Goal: Book appointment/travel/reservation

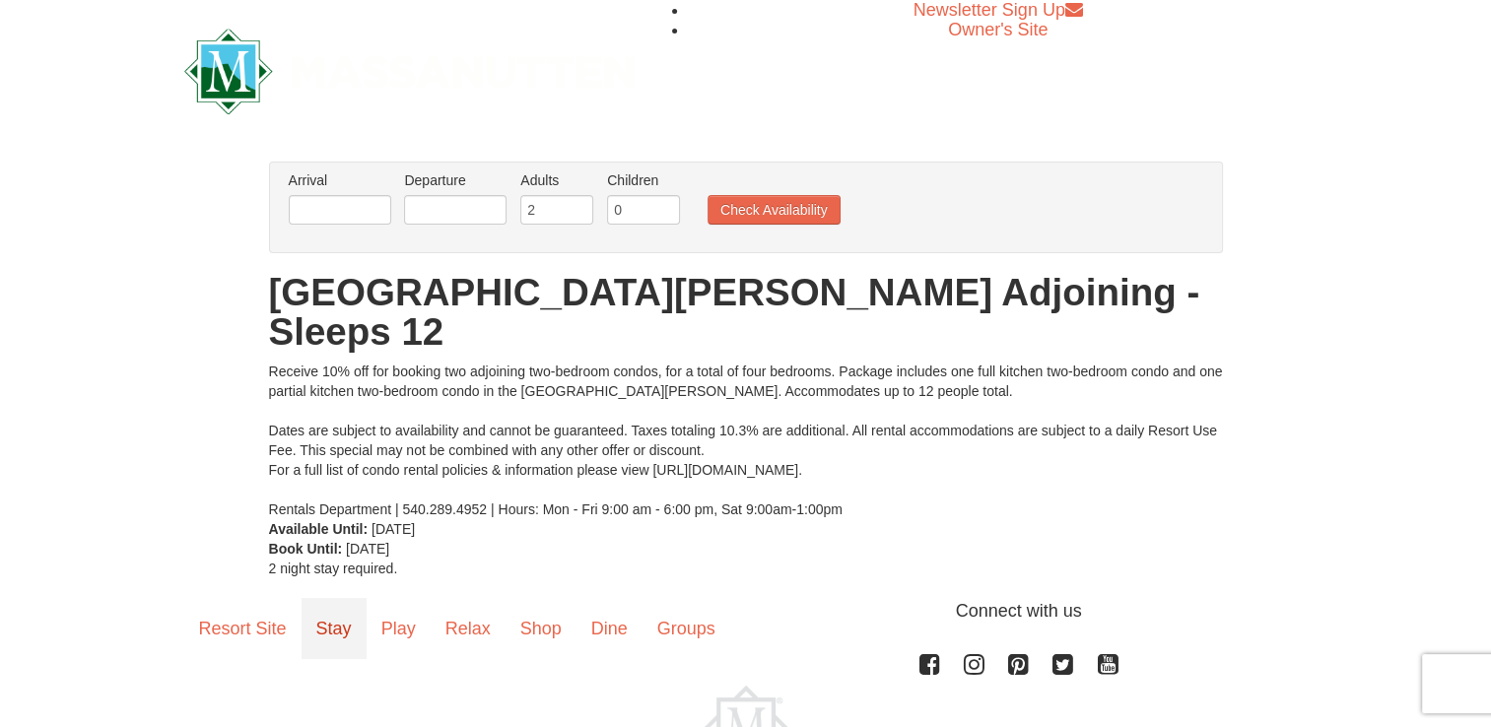
scroll to position [91, 0]
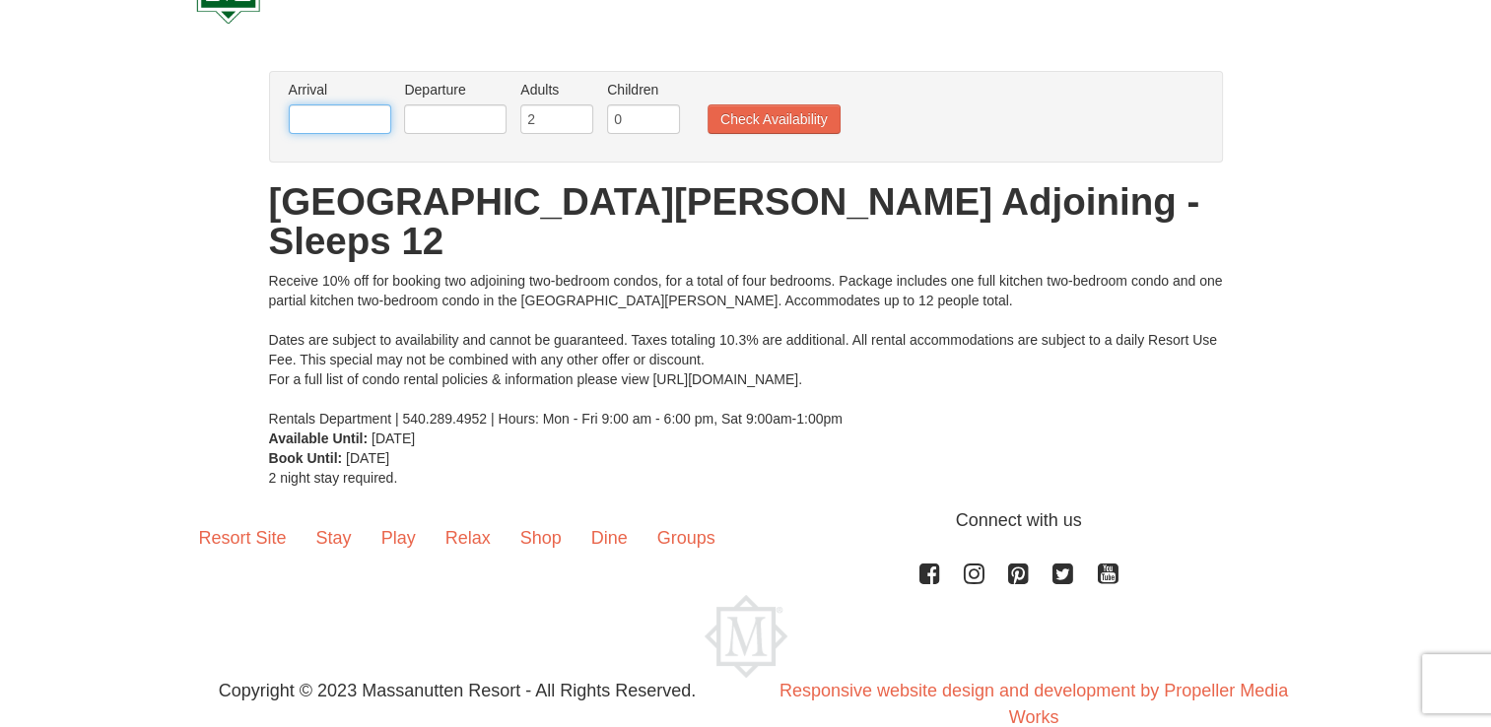
click at [355, 118] on input "text" at bounding box center [340, 119] width 102 height 30
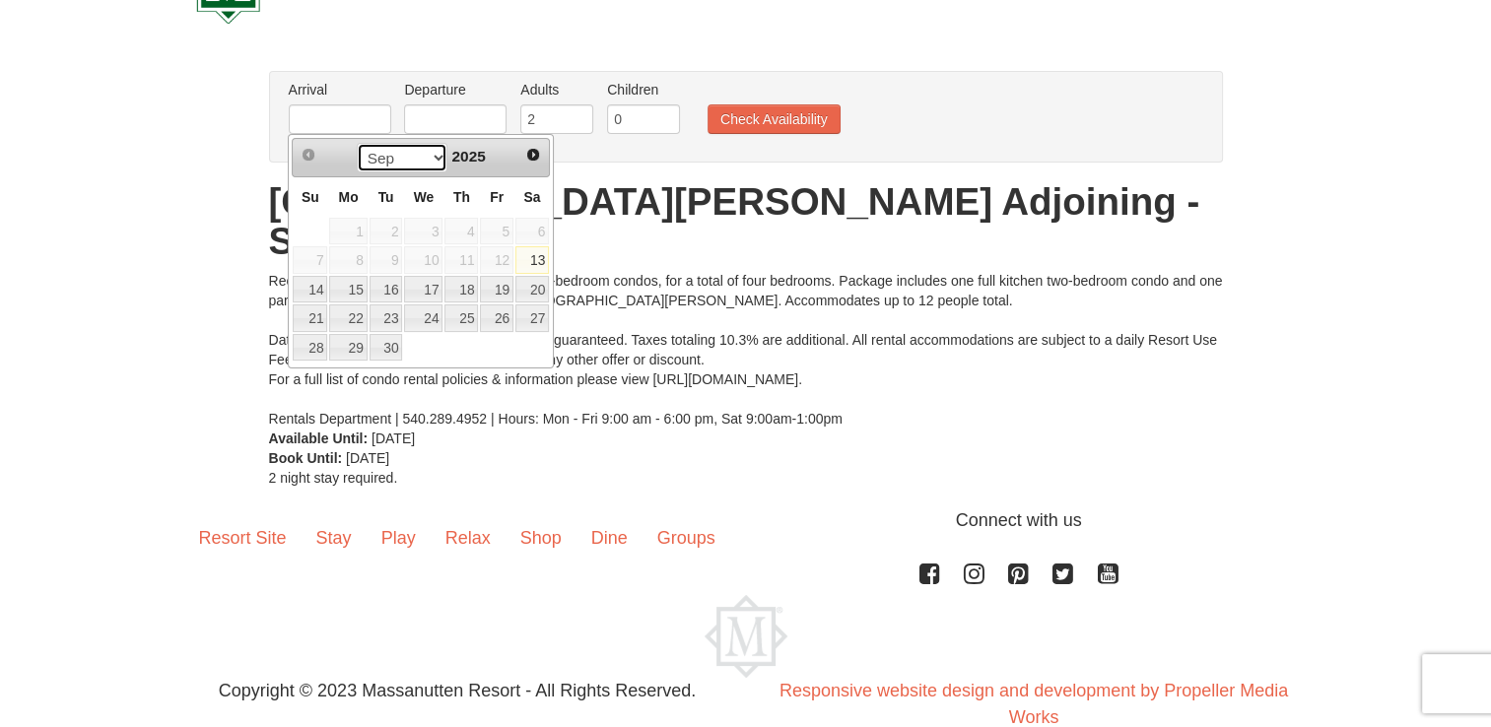
click at [438, 165] on select "Sep Oct Nov Dec" at bounding box center [403, 158] width 92 height 30
click at [512, 160] on div "Sep Oct Nov Dec 2025" at bounding box center [421, 158] width 186 height 32
click at [532, 152] on span "Next" at bounding box center [533, 155] width 16 height 16
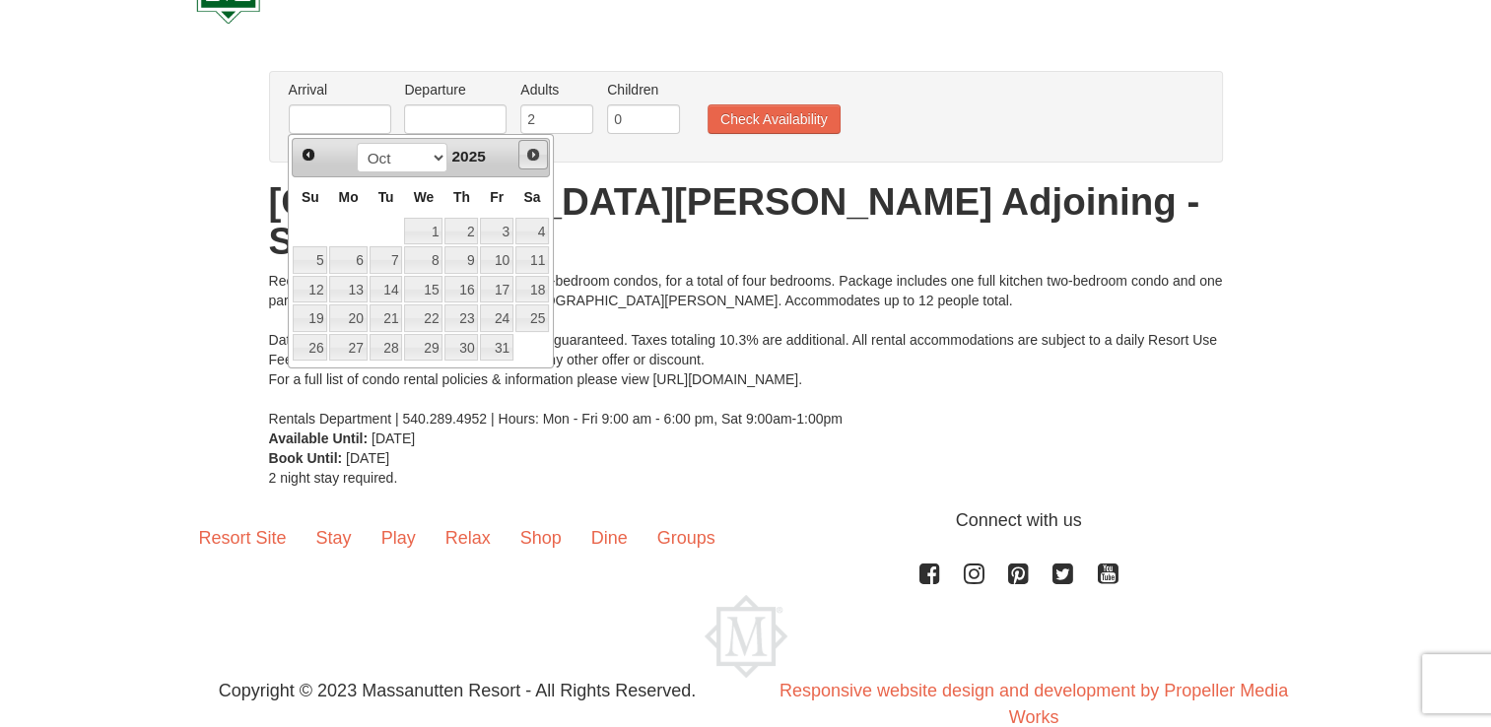
click at [528, 161] on span "Next" at bounding box center [533, 155] width 16 height 16
click at [440, 161] on select "Jan Feb Mar Apr May Jun Jul Aug Sep Oct Nov Dec" at bounding box center [403, 158] width 92 height 30
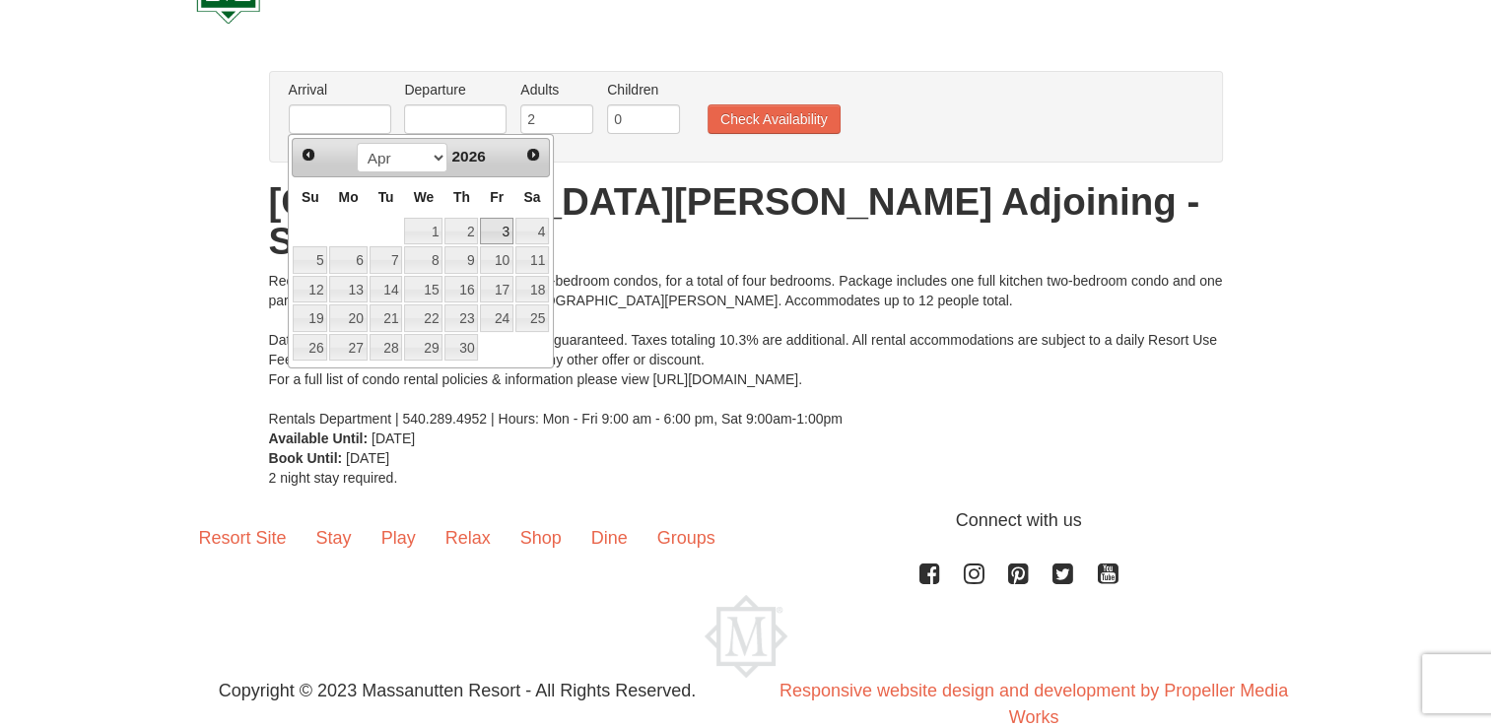
click at [508, 236] on link "3" at bounding box center [497, 232] width 34 height 28
type input "04/03/2026"
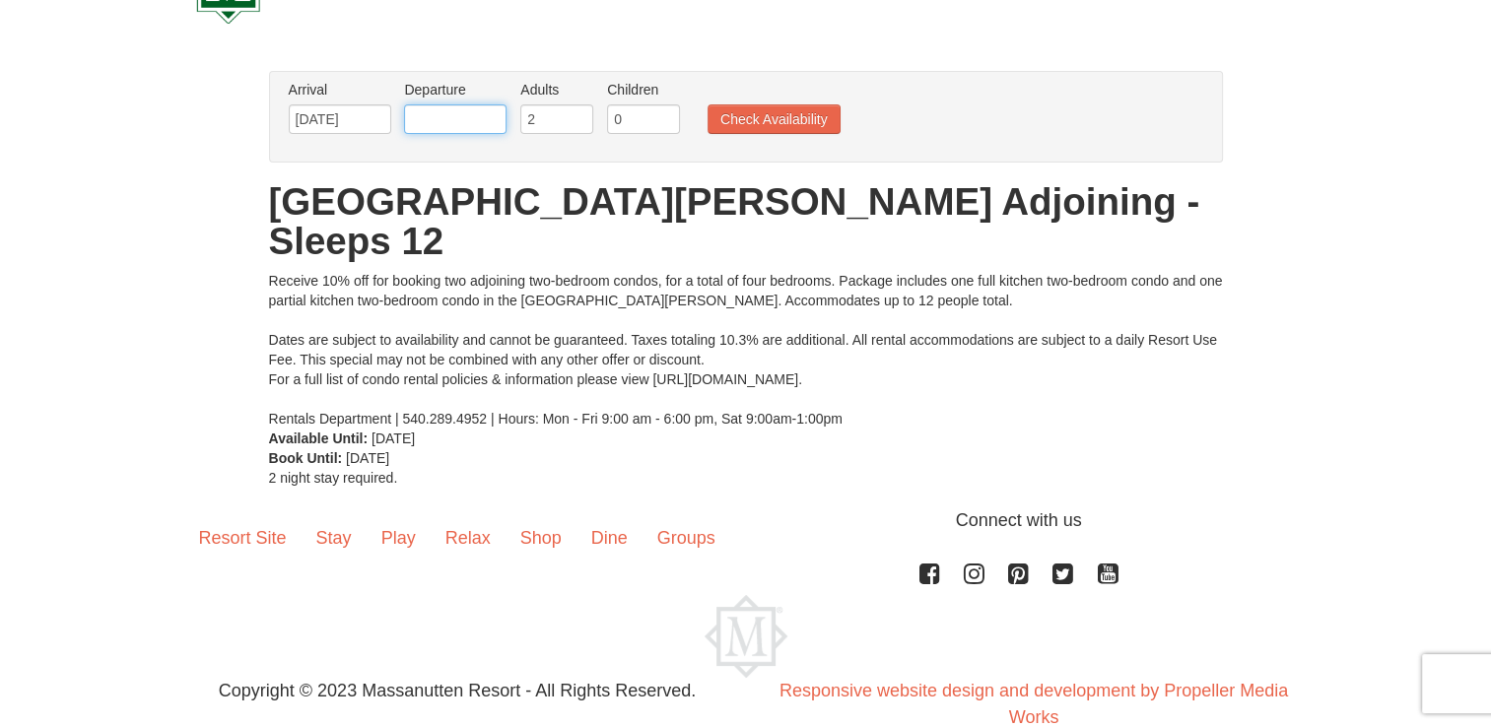
click at [462, 116] on input "text" at bounding box center [455, 119] width 102 height 30
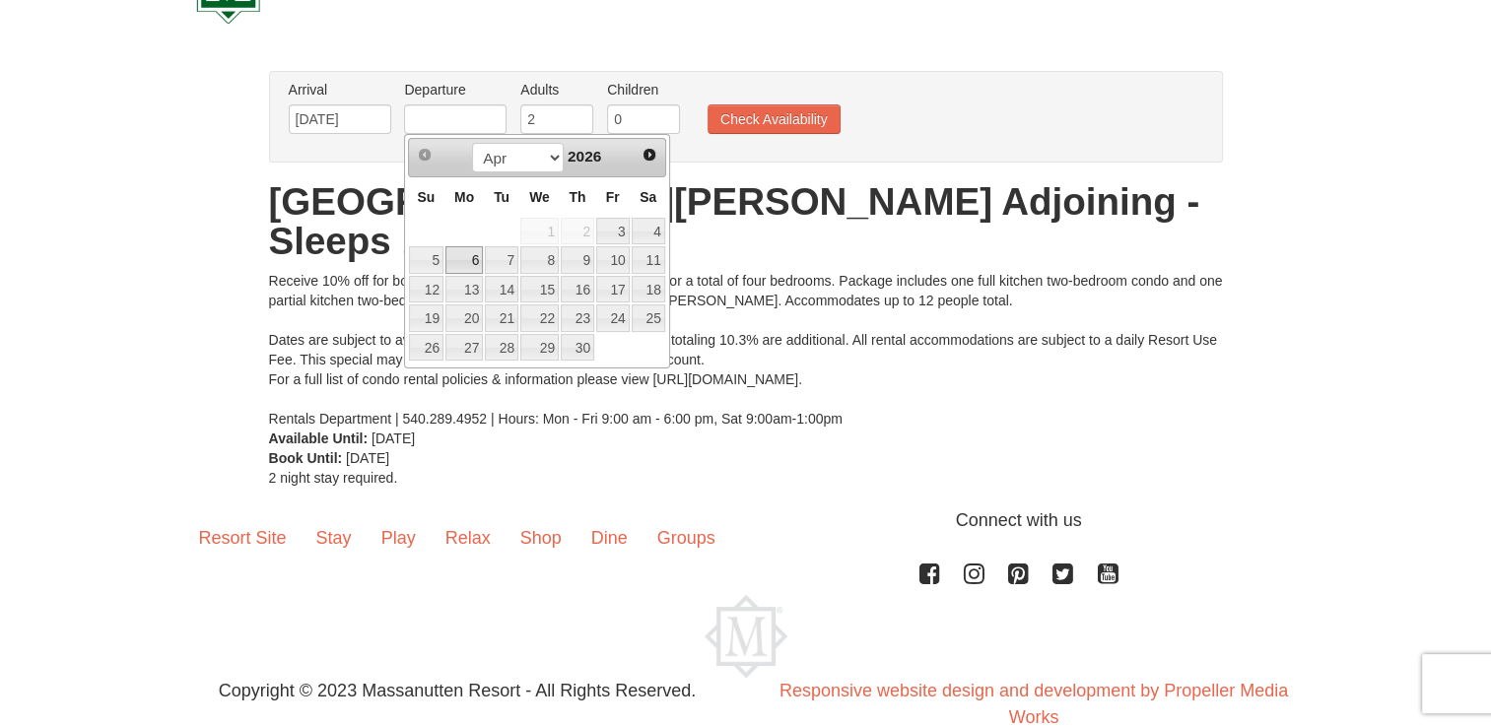
click at [475, 258] on link "6" at bounding box center [463, 260] width 37 height 28
type input "04/06/2026"
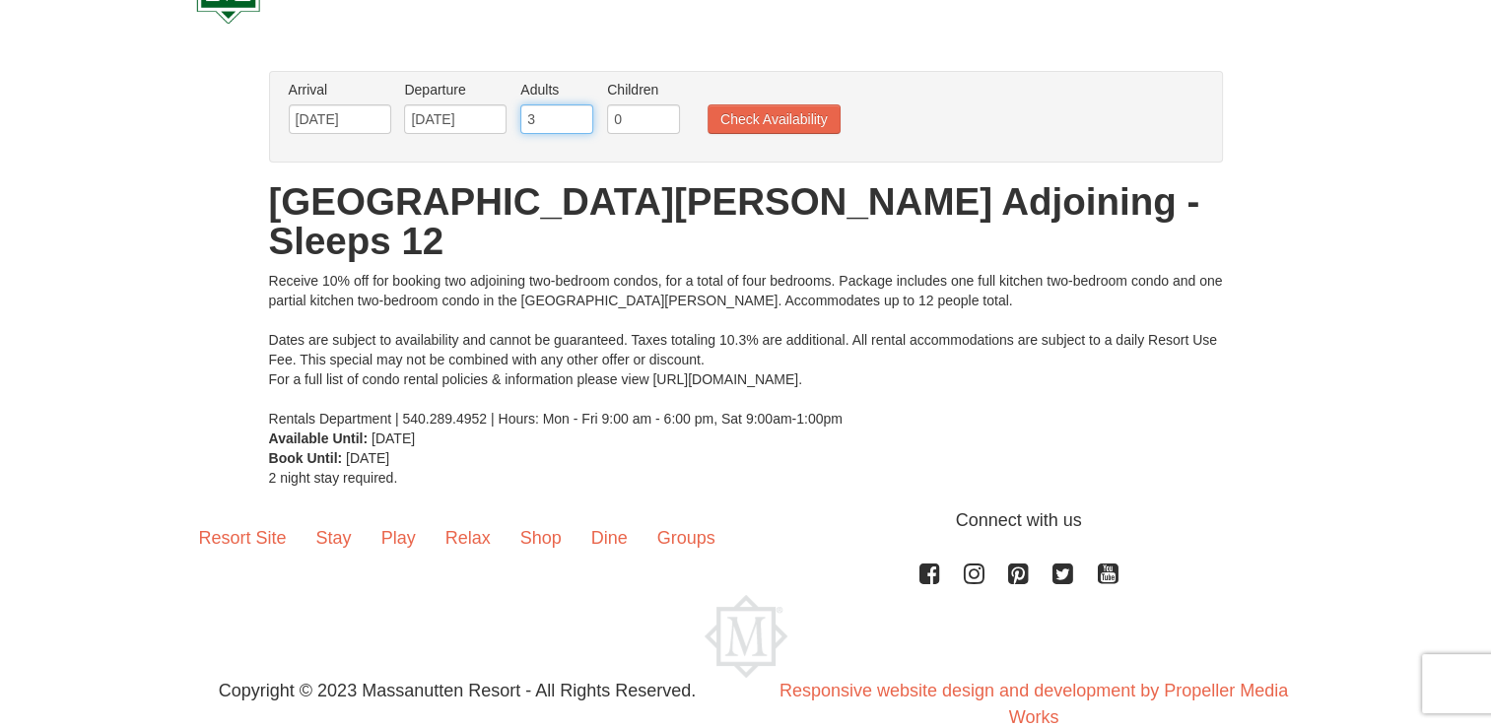
click at [570, 116] on input "3" at bounding box center [556, 119] width 73 height 30
click at [578, 116] on input "4" at bounding box center [556, 119] width 73 height 30
click at [578, 116] on input "5" at bounding box center [556, 119] width 73 height 30
type input "4"
click at [579, 123] on input "4" at bounding box center [556, 119] width 73 height 30
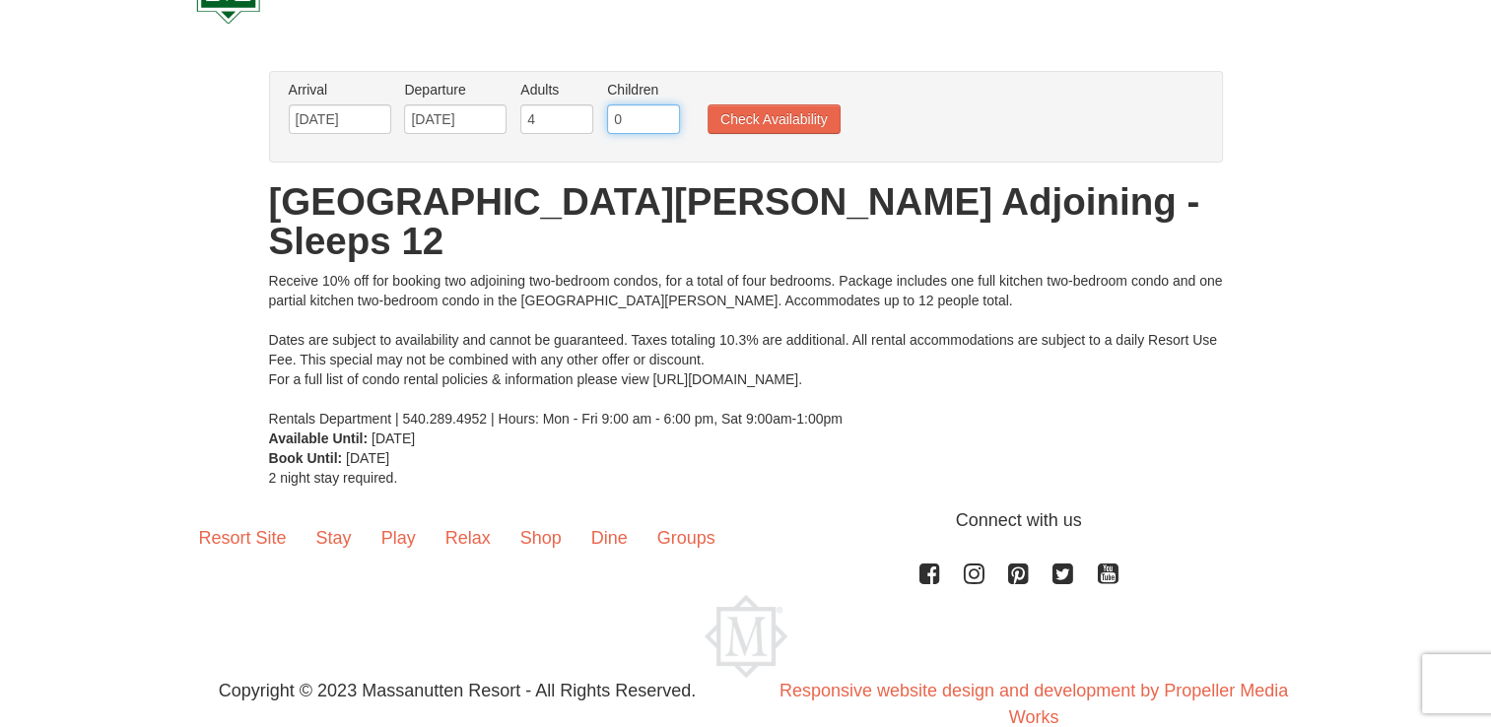
click at [607, 125] on input "0" at bounding box center [643, 119] width 73 height 30
click at [666, 110] on input "1" at bounding box center [643, 119] width 73 height 30
click at [666, 110] on input "2" at bounding box center [643, 119] width 73 height 30
click at [666, 110] on input "3" at bounding box center [643, 119] width 73 height 30
click at [666, 110] on input "4" at bounding box center [643, 119] width 73 height 30
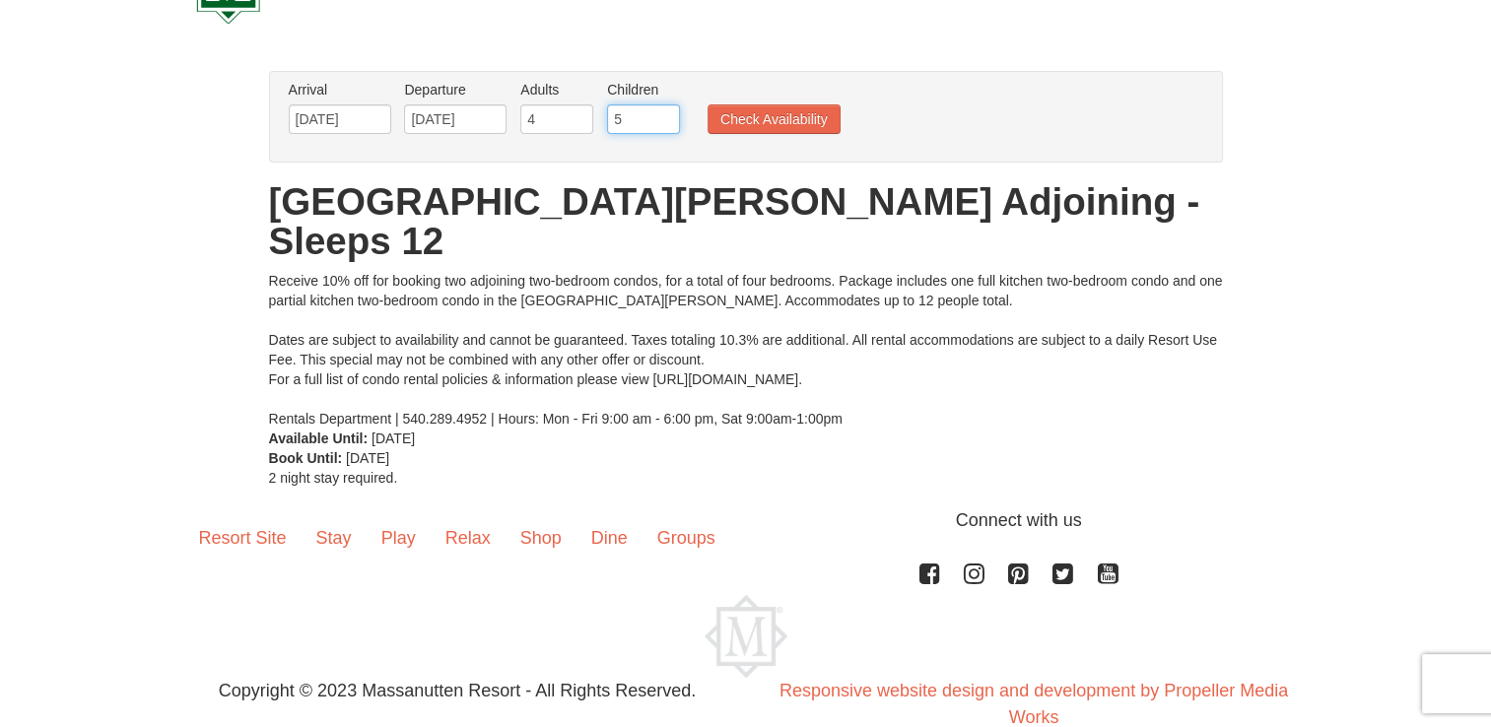
type input "5"
click at [666, 110] on input "5" at bounding box center [643, 119] width 73 height 30
click at [734, 107] on button "Check Availability" at bounding box center [774, 119] width 133 height 30
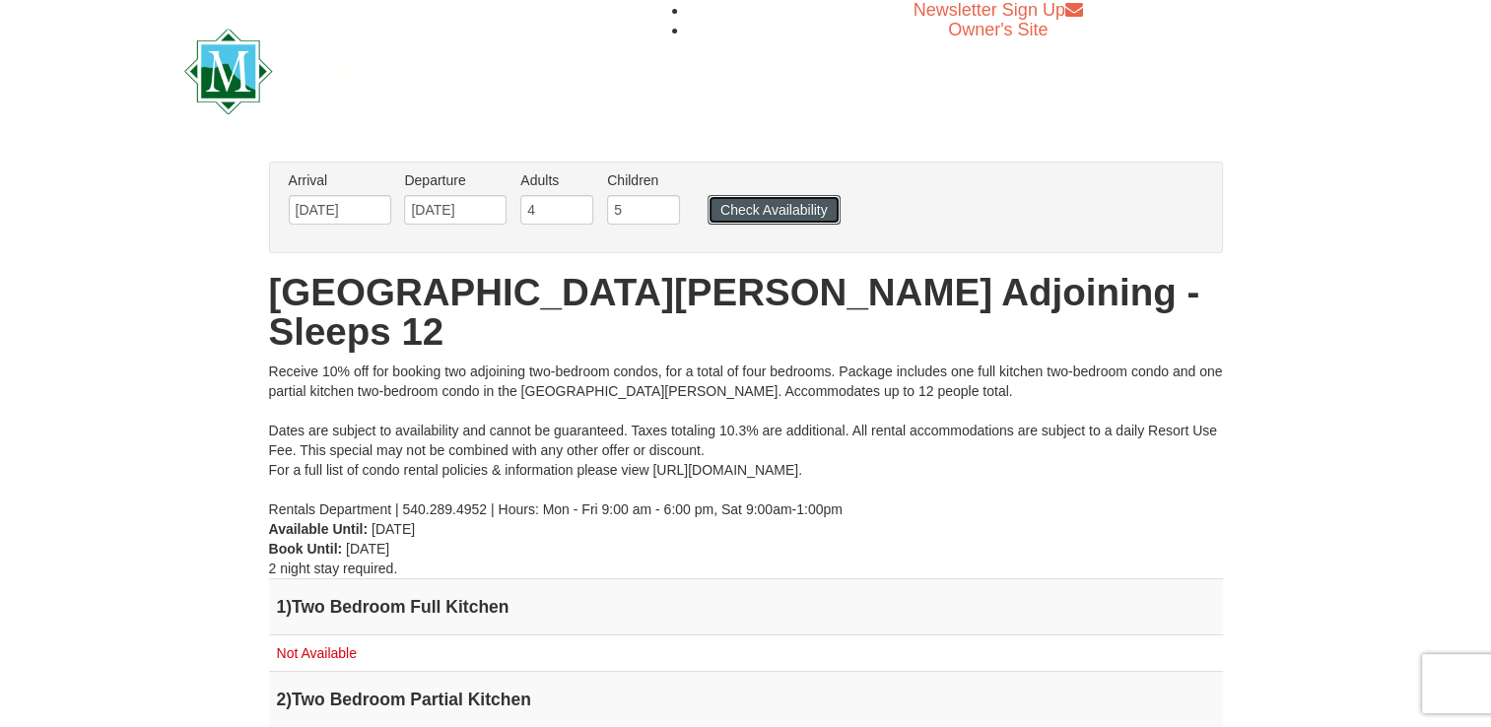
click at [769, 219] on button "Check Availability" at bounding box center [774, 210] width 133 height 30
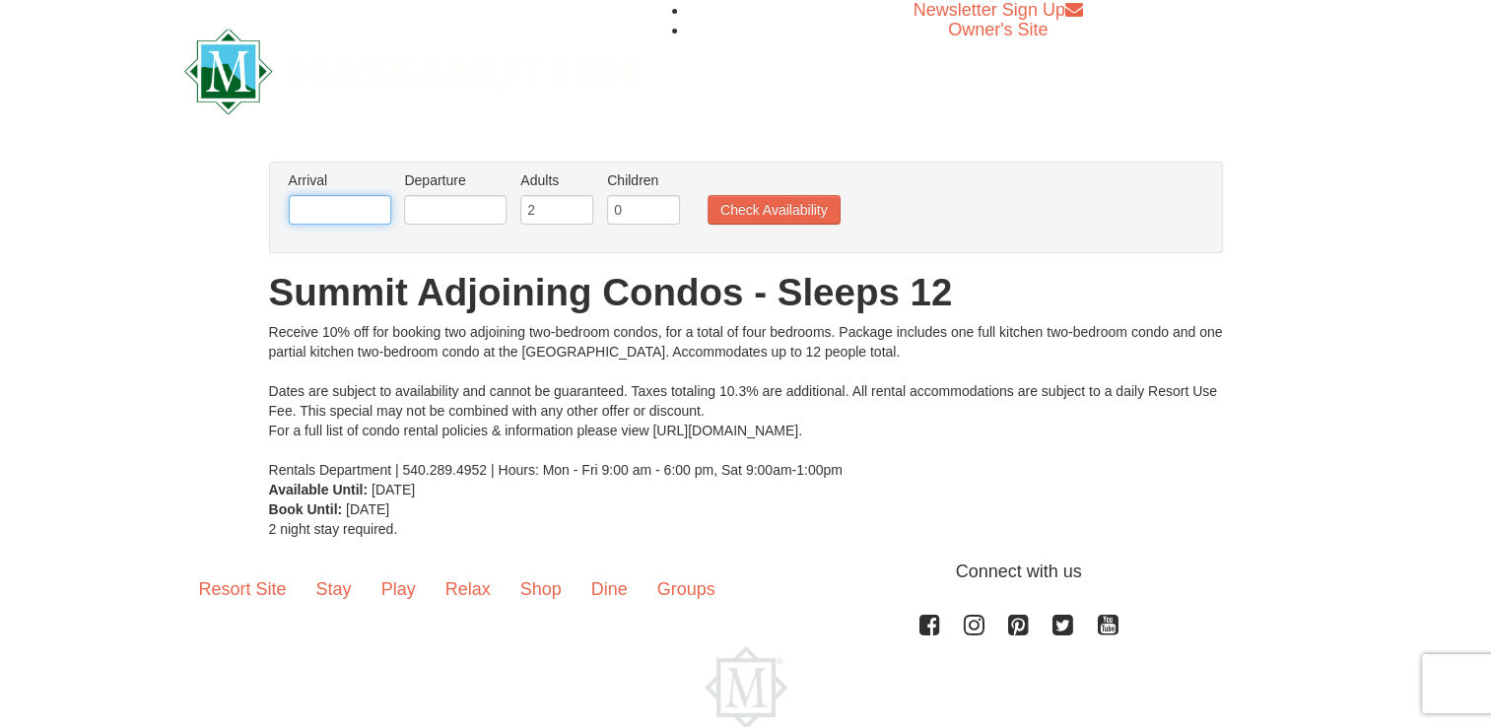
click at [352, 221] on input "text" at bounding box center [340, 210] width 102 height 30
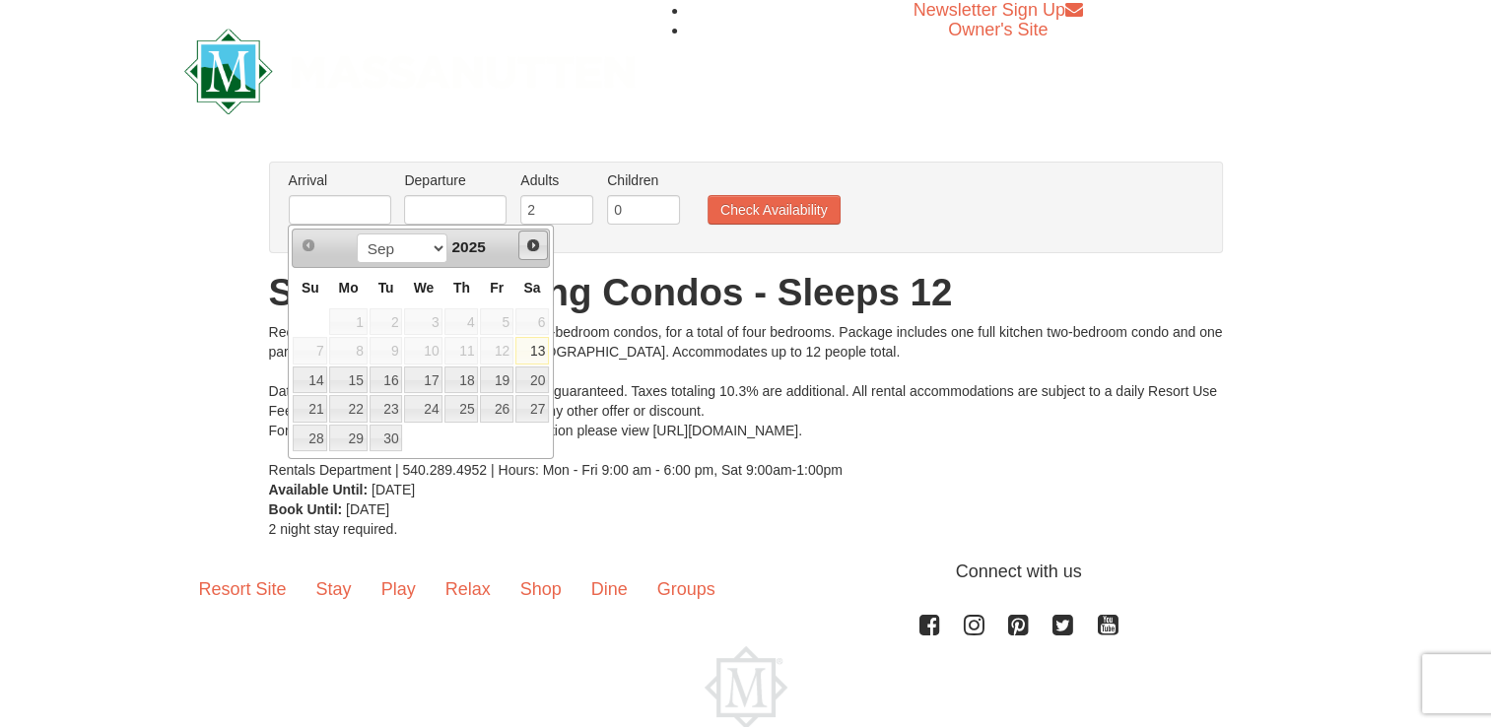
click at [526, 250] on span "Next" at bounding box center [533, 246] width 16 height 16
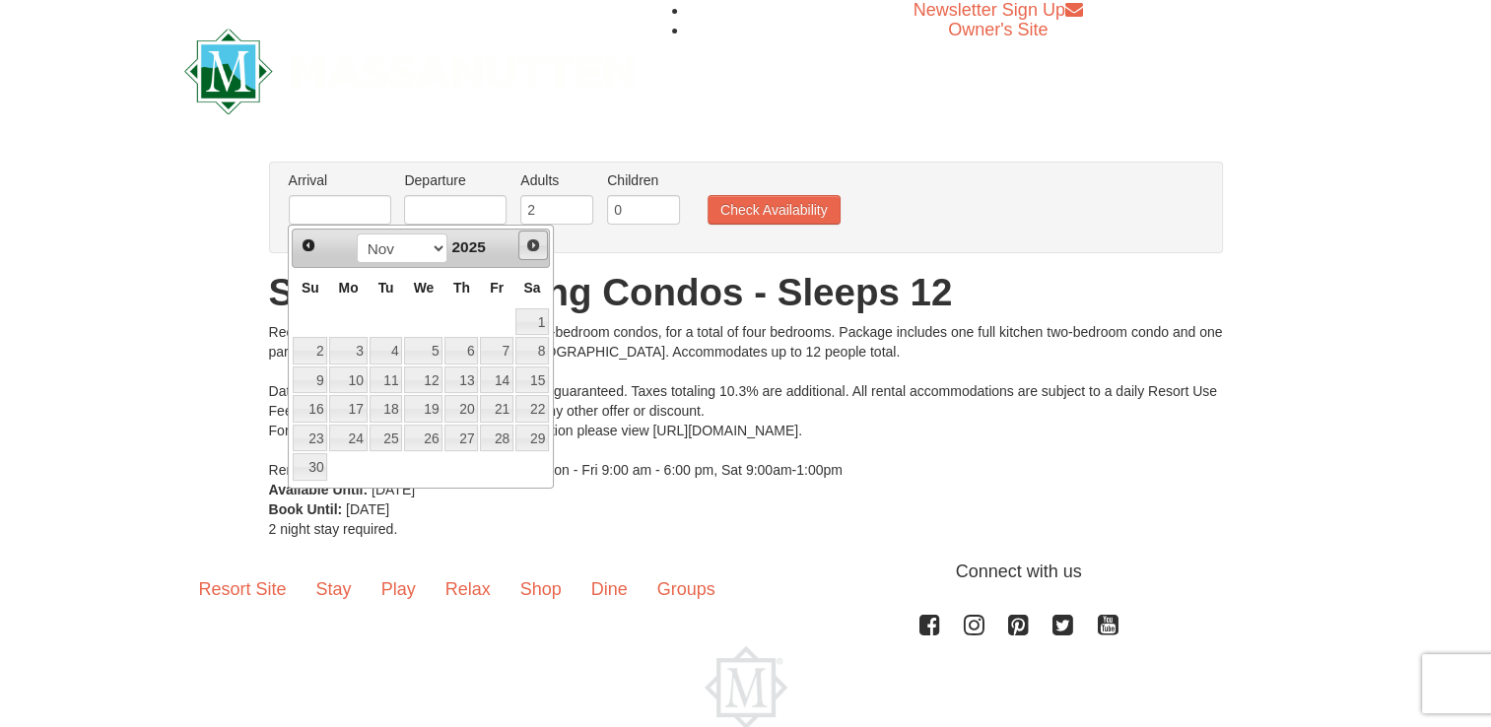
click at [526, 250] on span "Next" at bounding box center [533, 246] width 16 height 16
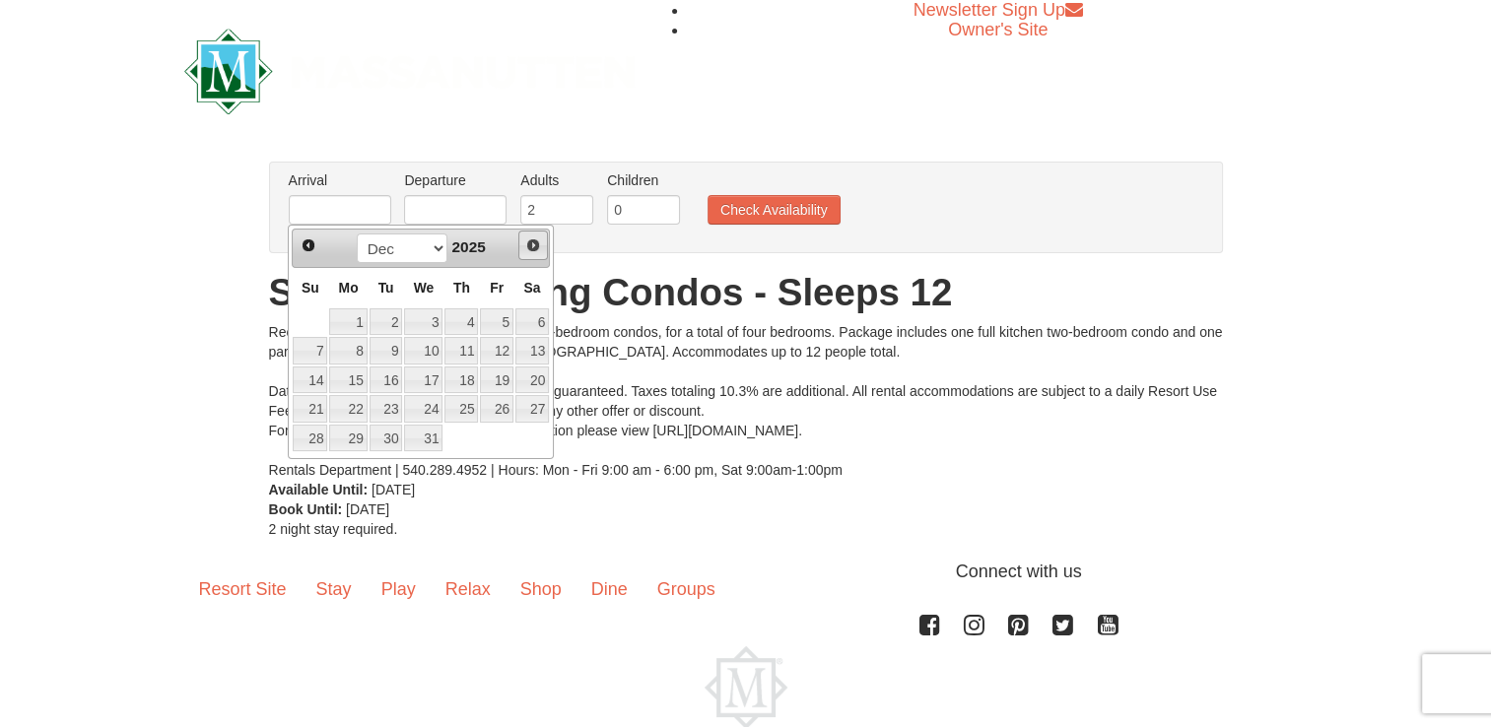
click at [526, 250] on span "Next" at bounding box center [533, 246] width 16 height 16
click at [512, 327] on link "3" at bounding box center [497, 322] width 34 height 28
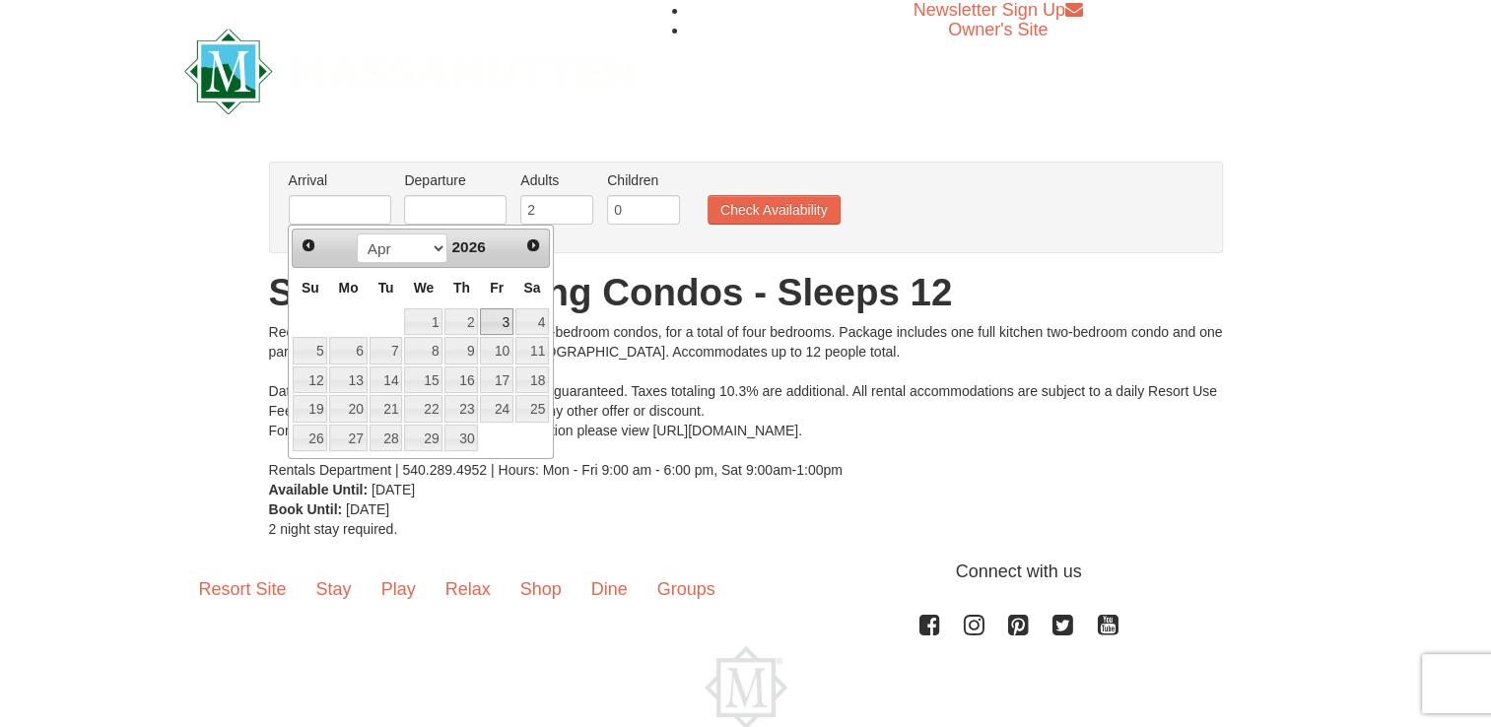
type input "[DATE]"
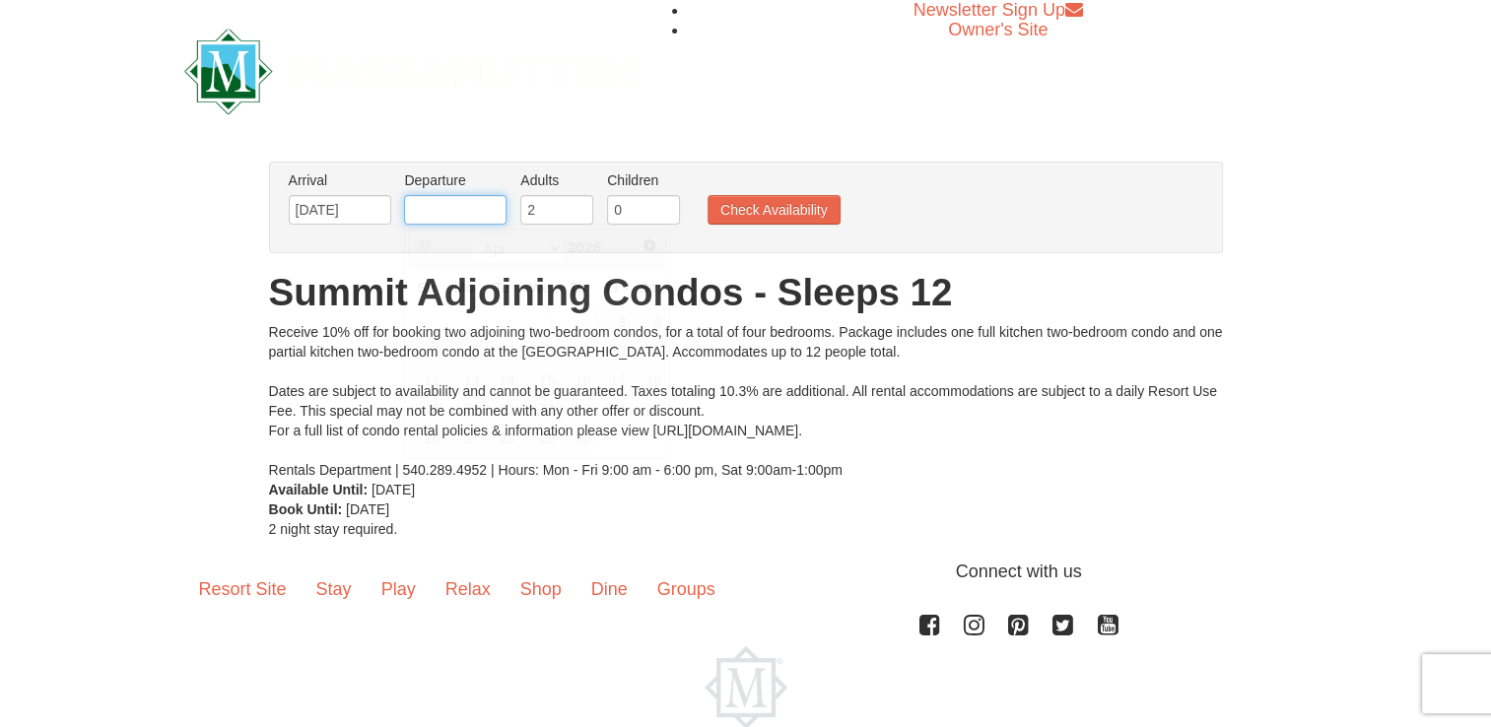
click at [466, 215] on input "text" at bounding box center [455, 210] width 102 height 30
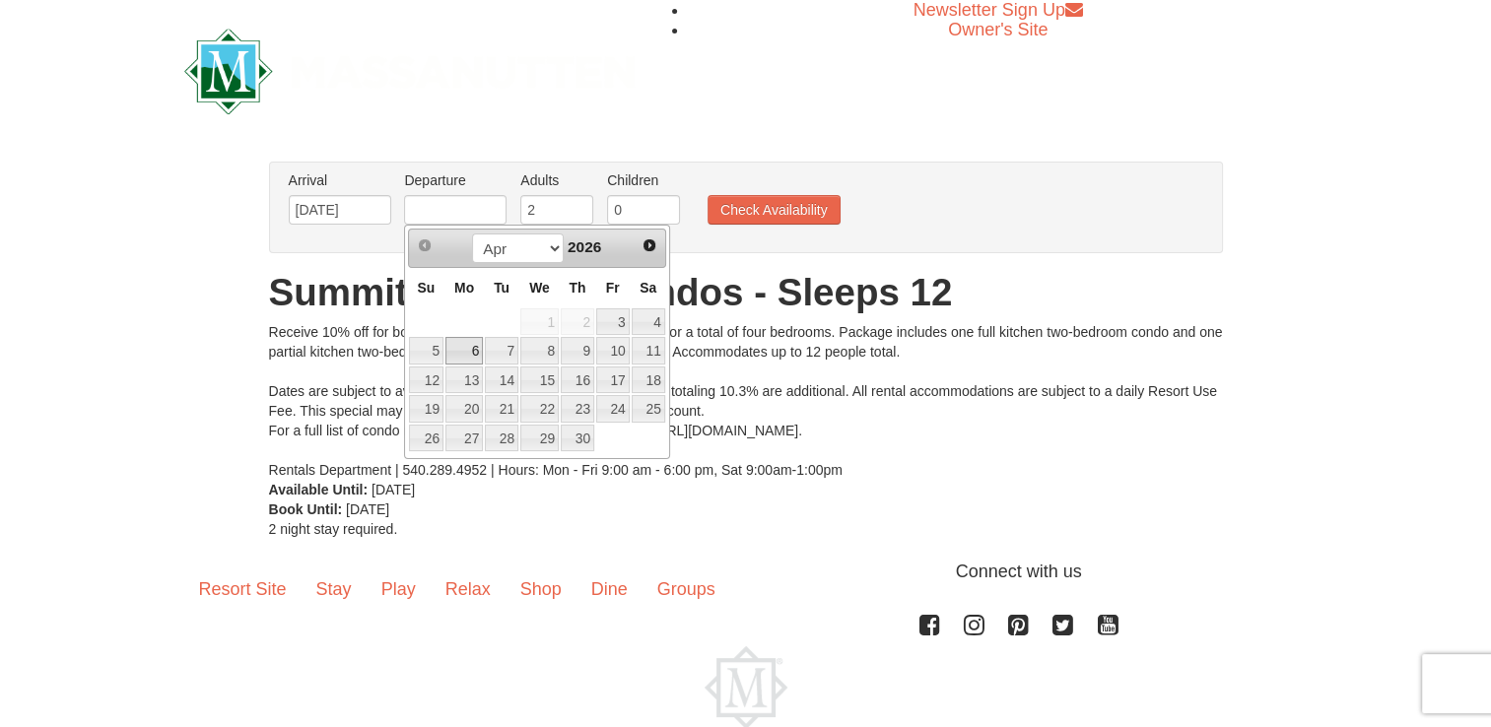
click at [469, 349] on link "6" at bounding box center [463, 351] width 37 height 28
type input "[DATE]"
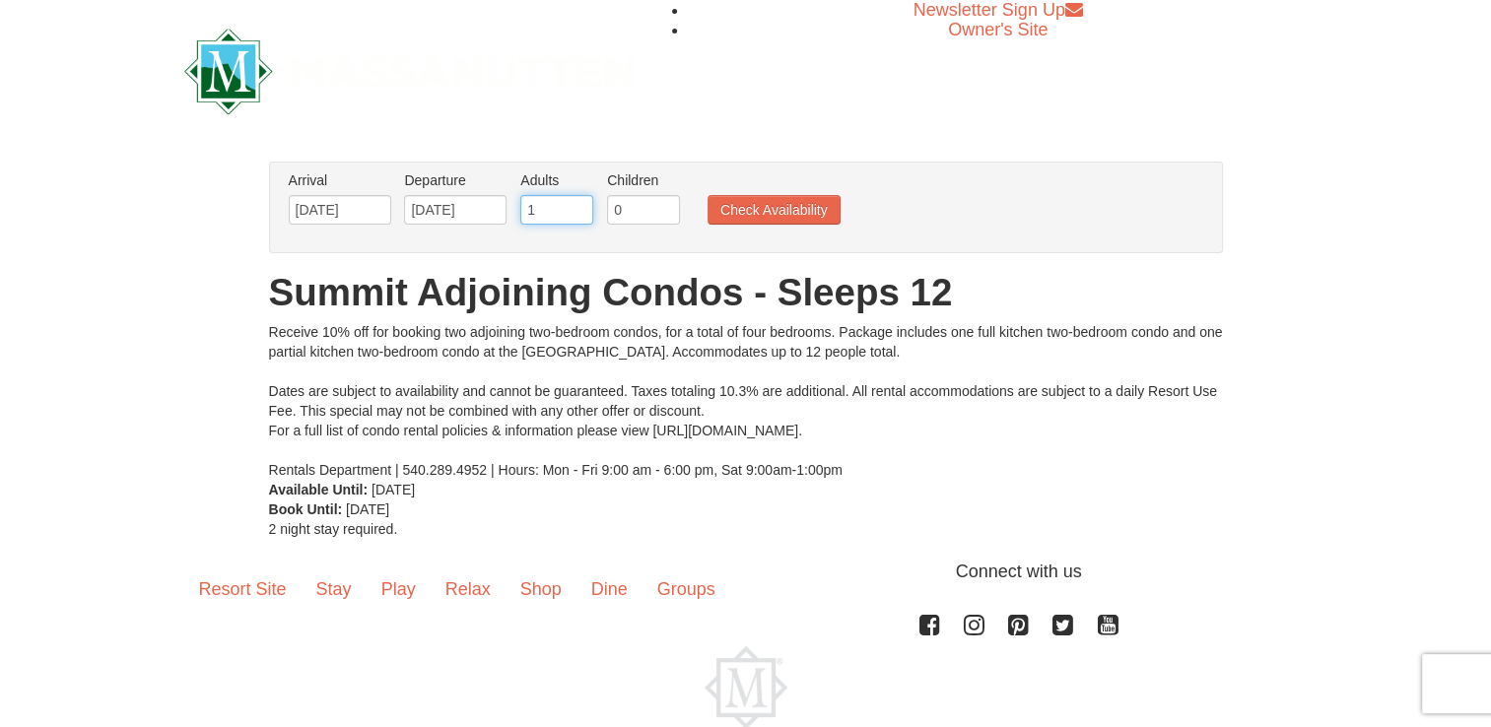
click at [575, 211] on input "1" at bounding box center [556, 210] width 73 height 30
click at [574, 199] on input "2" at bounding box center [556, 210] width 73 height 30
click at [574, 199] on input "3" at bounding box center [556, 210] width 73 height 30
click at [576, 207] on input "4" at bounding box center [556, 210] width 73 height 30
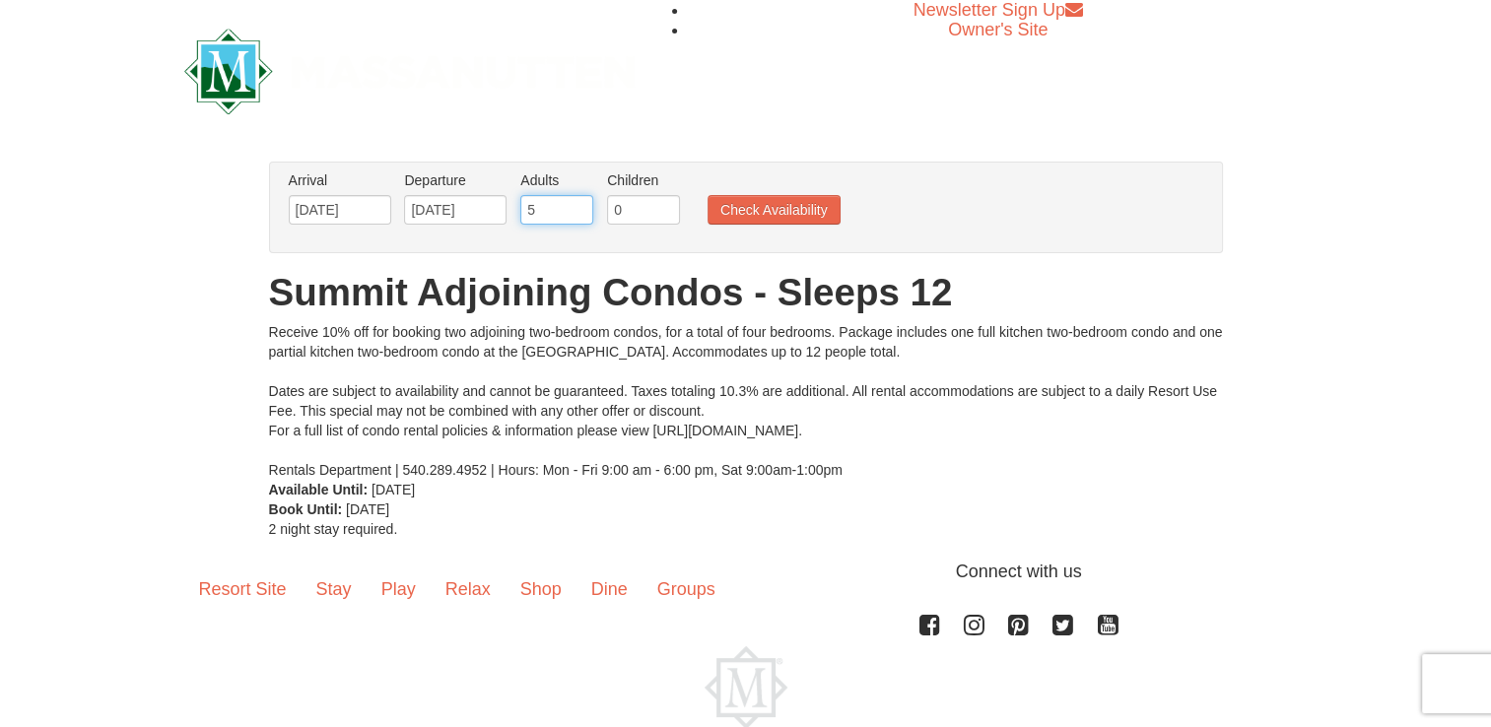
type input "5"
click at [576, 207] on input "5" at bounding box center [556, 210] width 73 height 30
click at [634, 219] on input "0" at bounding box center [643, 210] width 73 height 30
click at [665, 203] on input "1" at bounding box center [643, 210] width 73 height 30
click at [665, 203] on input "2" at bounding box center [643, 210] width 73 height 30
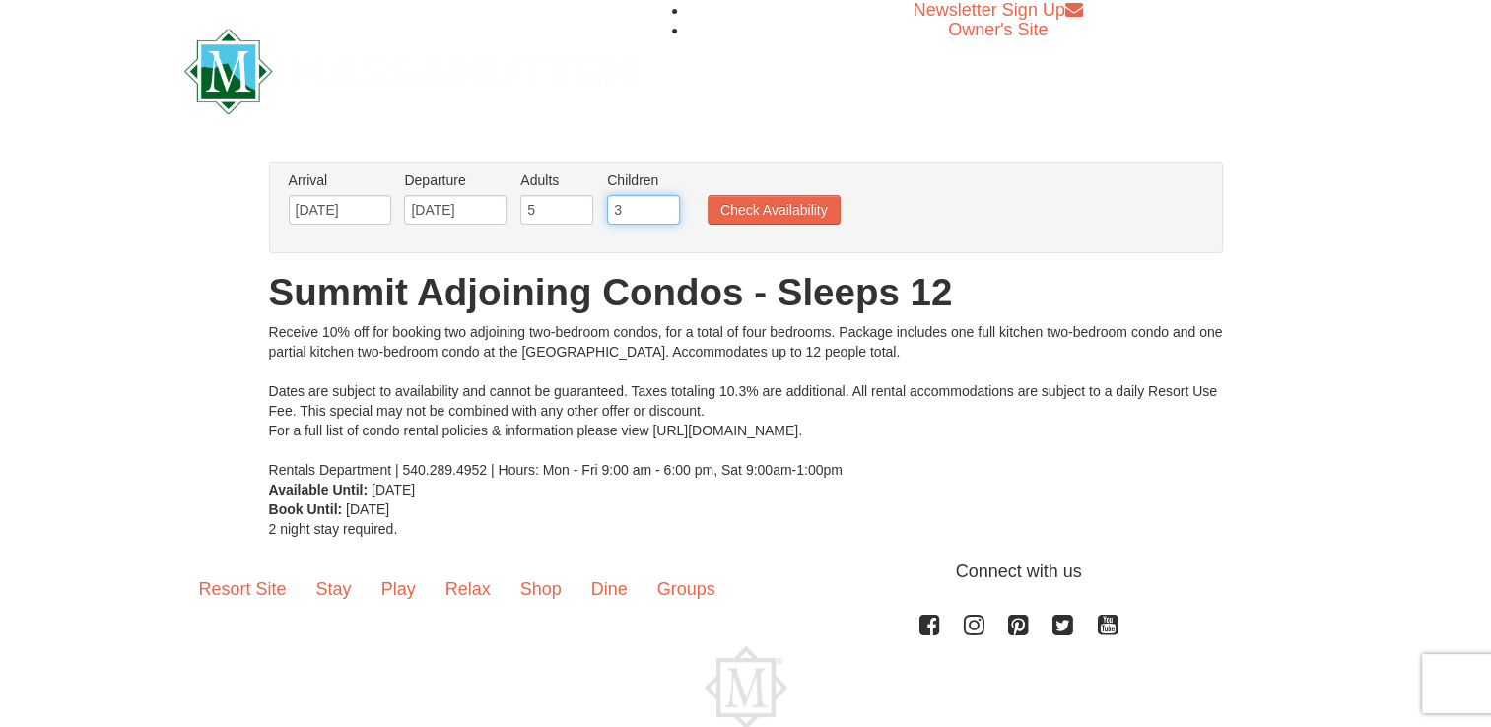
click at [665, 203] on input "3" at bounding box center [643, 210] width 73 height 30
click at [665, 203] on input "4" at bounding box center [643, 210] width 73 height 30
type input "5"
click at [665, 203] on input "5" at bounding box center [643, 210] width 73 height 30
click at [816, 206] on button "Check Availability" at bounding box center [774, 210] width 133 height 30
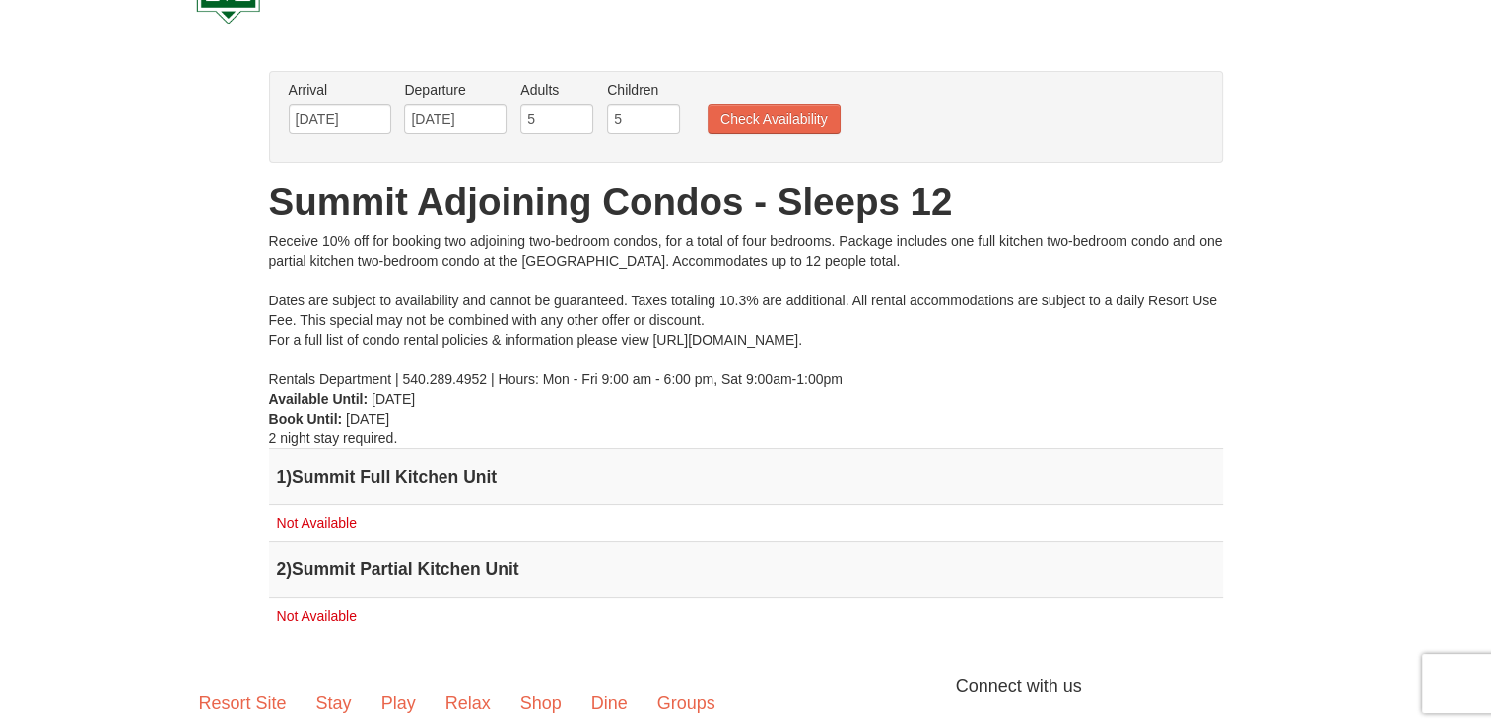
scroll to position [90, 0]
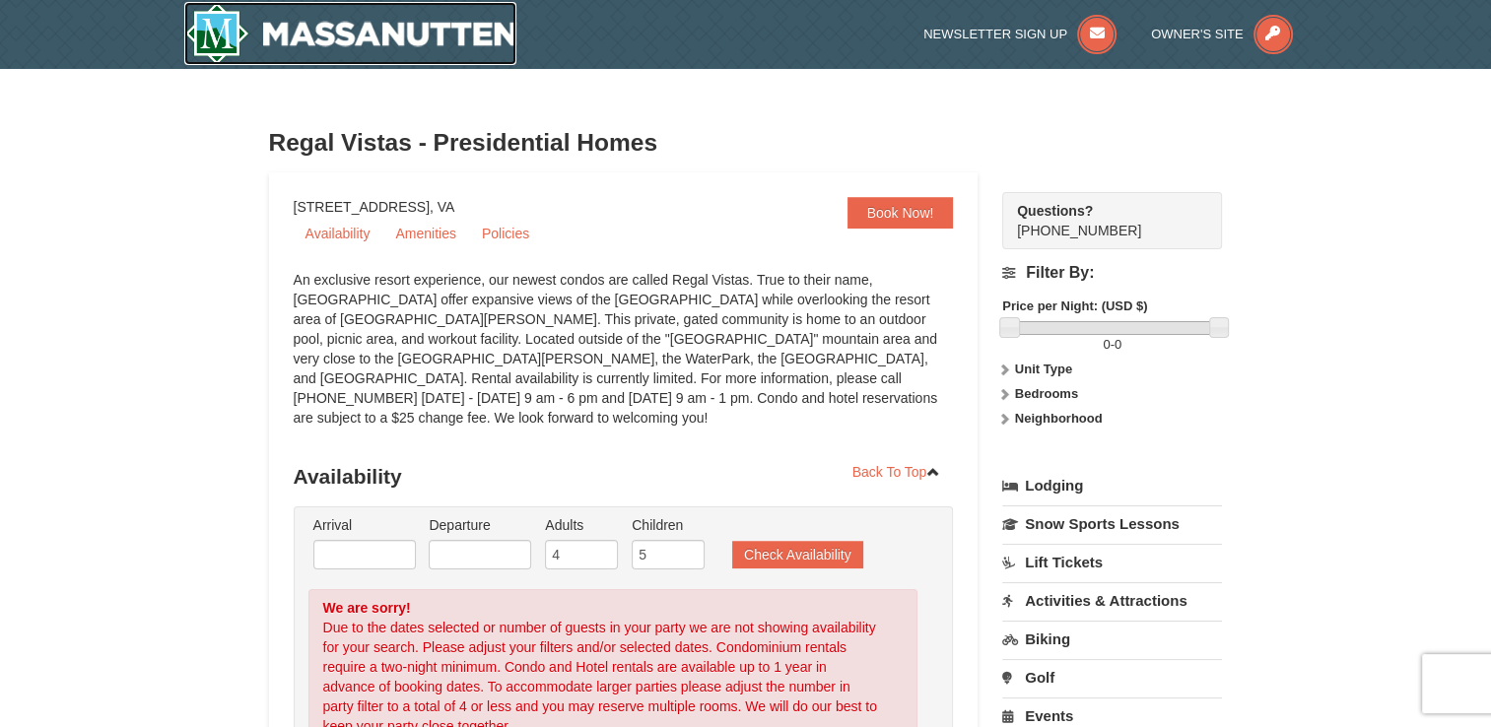
click at [503, 34] on img at bounding box center [350, 33] width 333 height 63
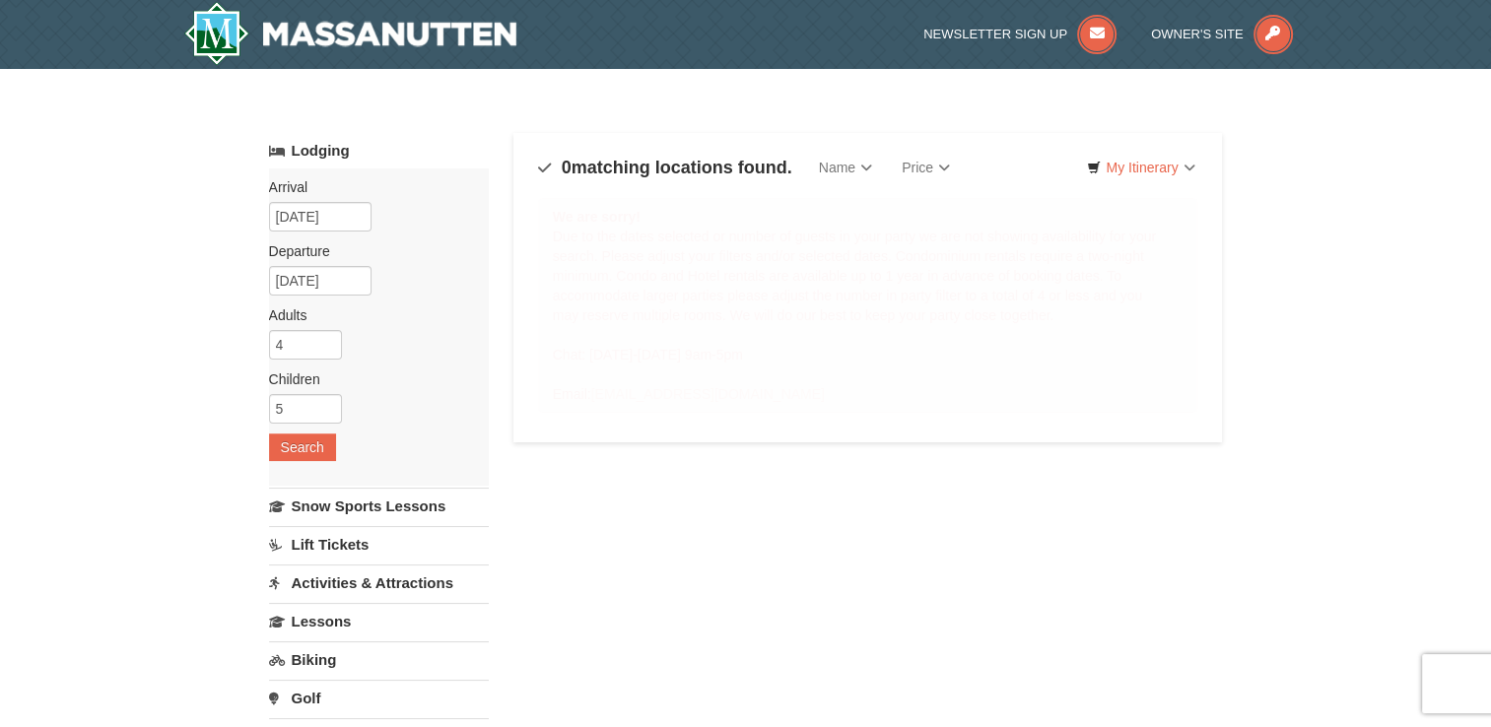
select select "9"
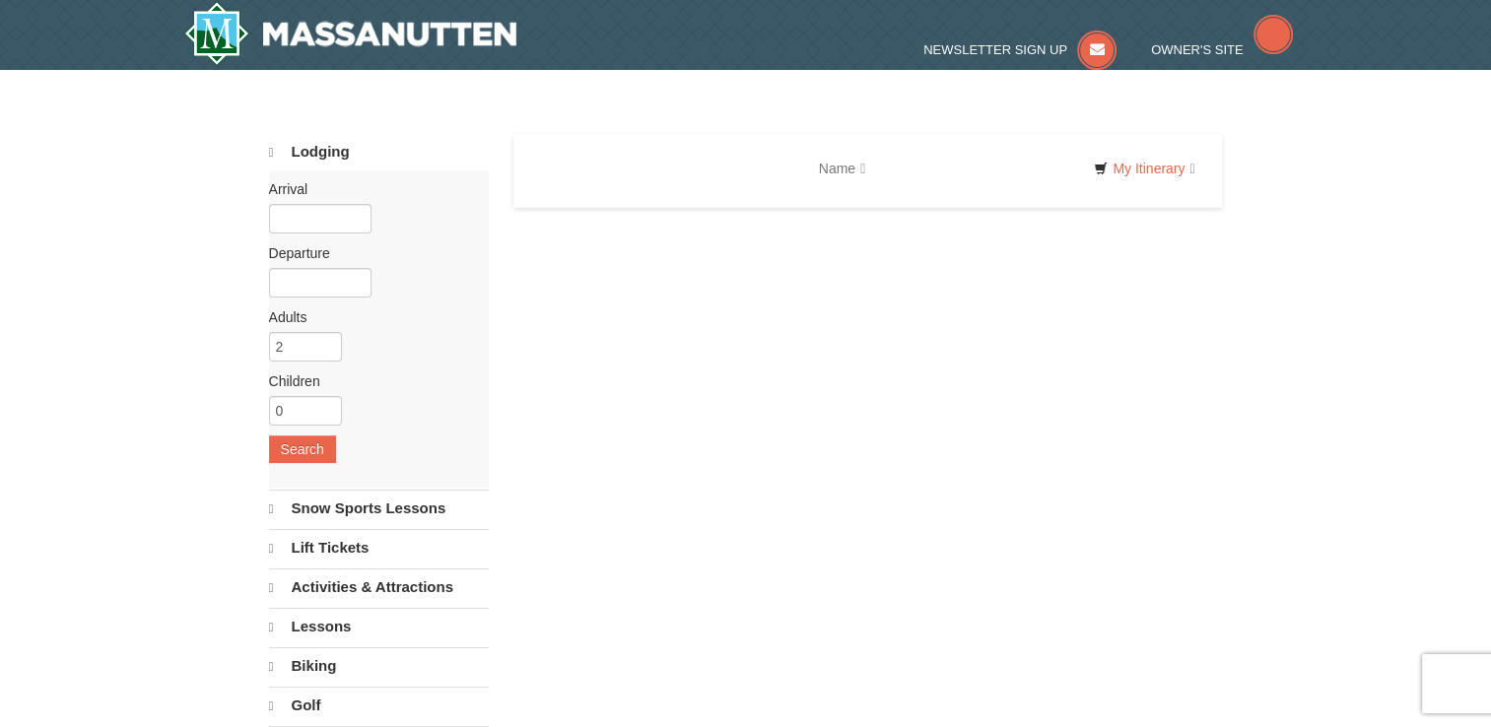
select select "9"
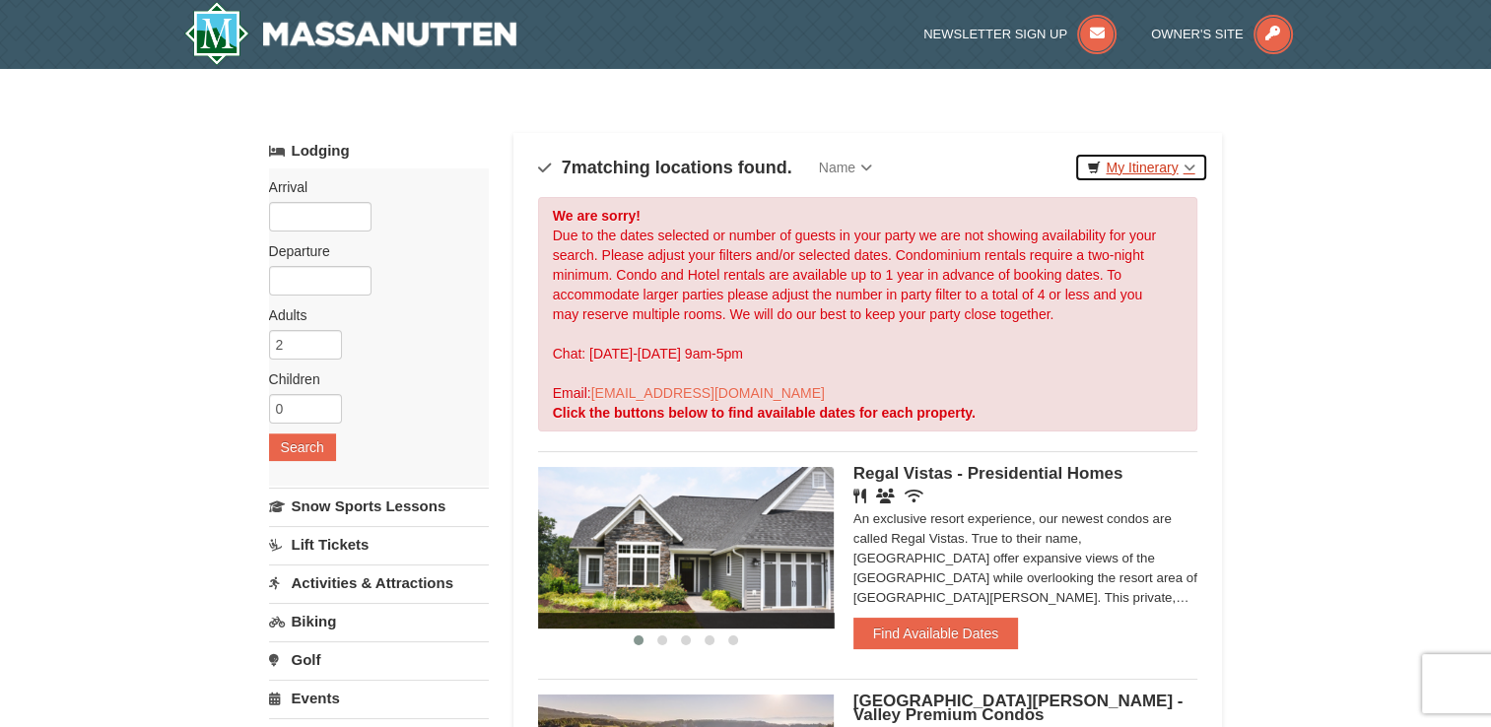
click at [1187, 167] on link "My Itinerary" at bounding box center [1140, 168] width 133 height 30
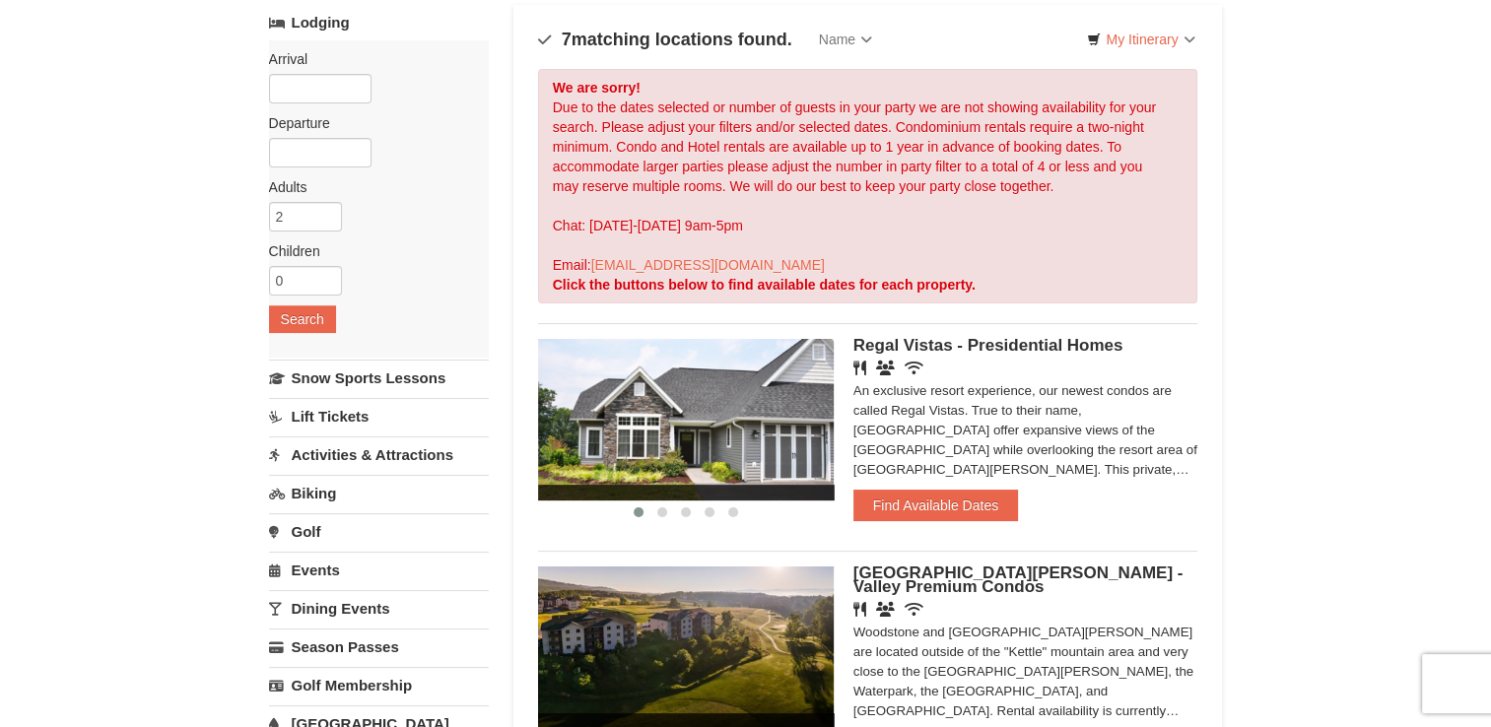
scroll to position [124, 0]
